Goal: Task Accomplishment & Management: Manage account settings

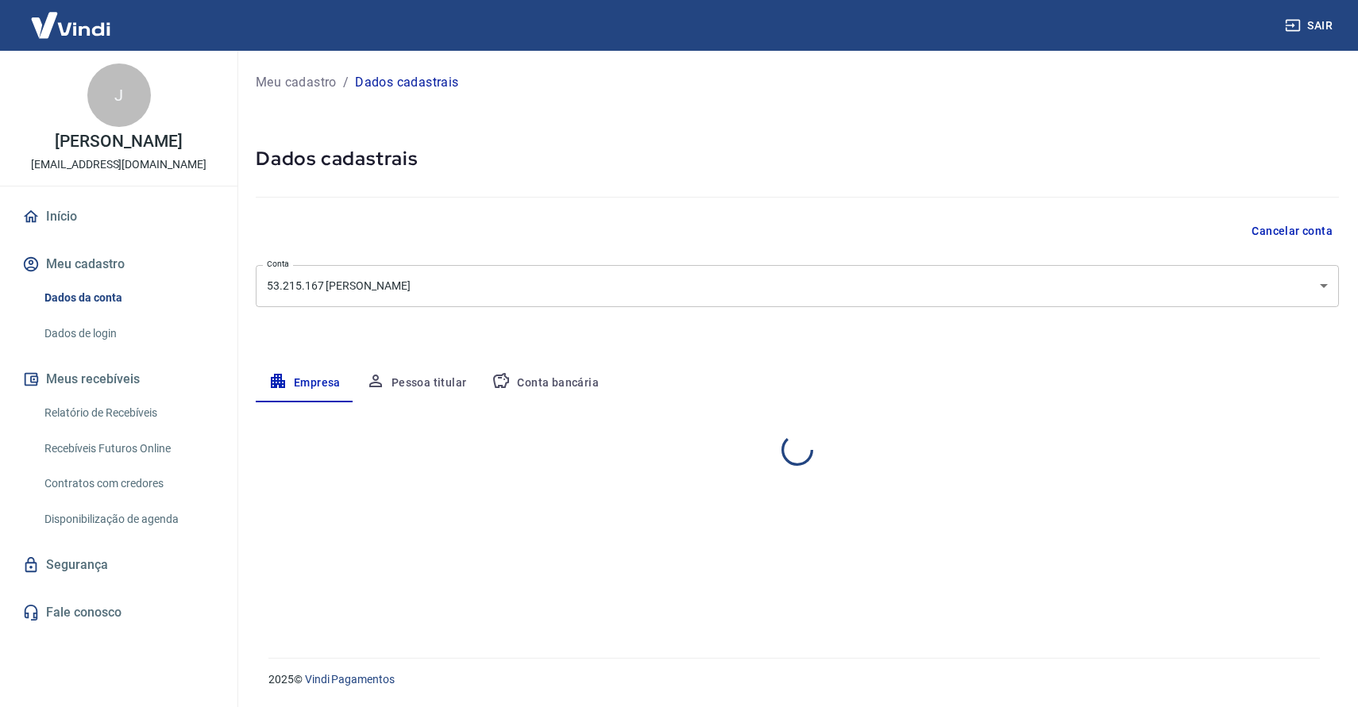
select select "SP"
select select "business"
